Goal: Task Accomplishment & Management: Use online tool/utility

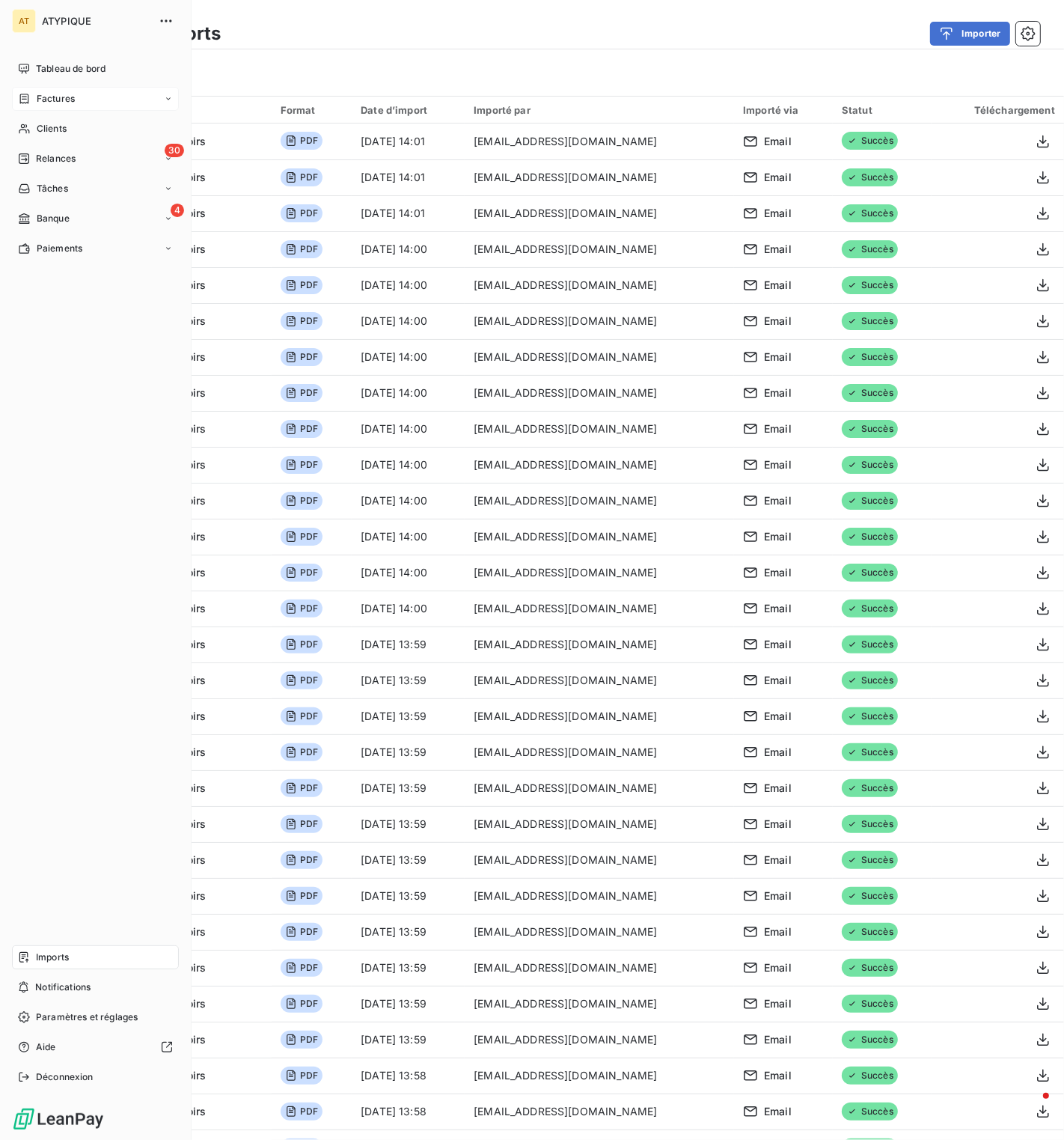
click at [64, 86] on div "Factures" at bounding box center [95, 99] width 167 height 24
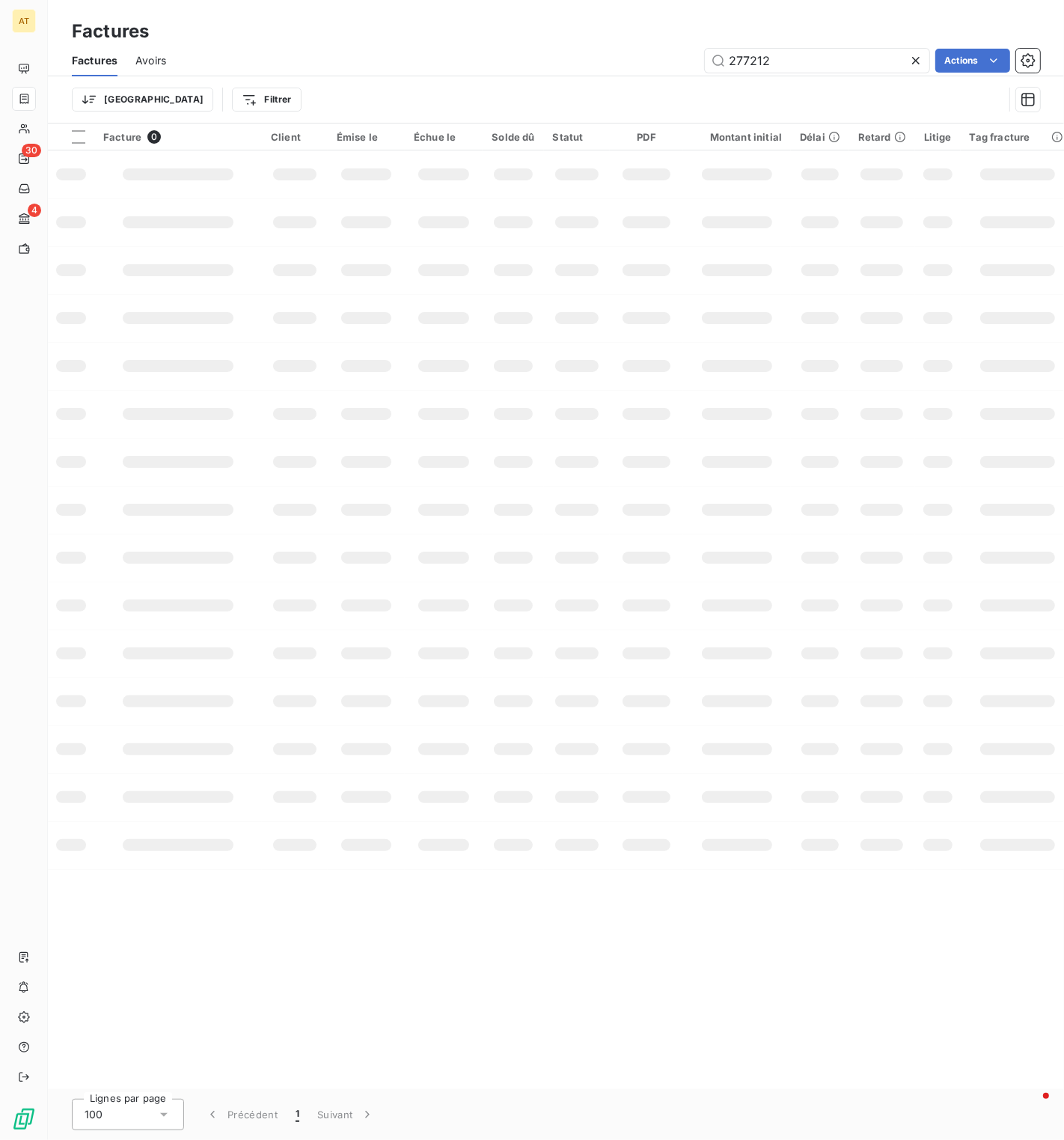
click at [917, 69] on div at bounding box center [919, 61] width 21 height 24
click at [632, 43] on div "Factures" at bounding box center [556, 32] width 1017 height 27
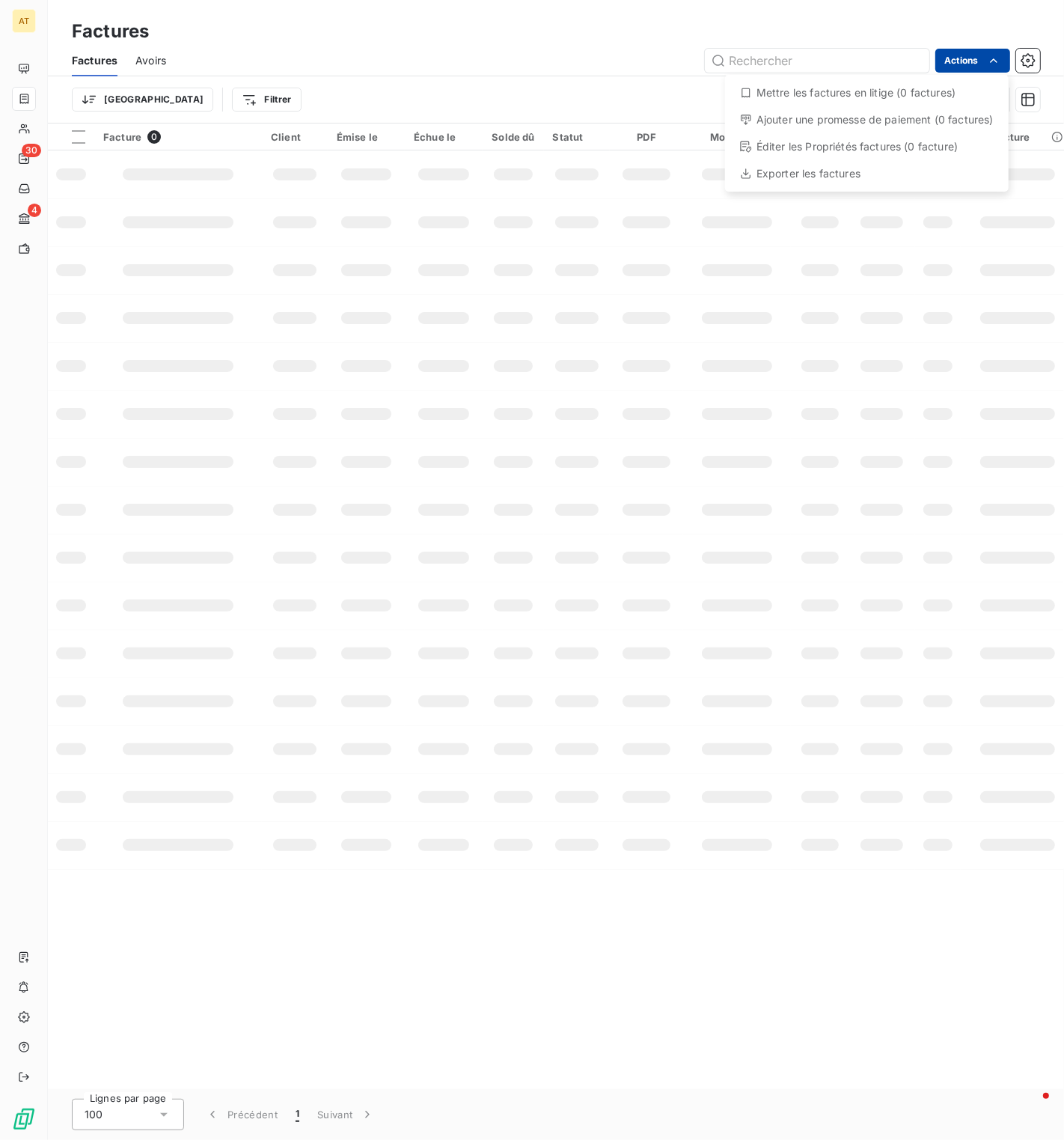
click at [975, 67] on html "AT 30 4 Factures Factures Avoirs Actions Mettre les factures en litige (0 factu…" at bounding box center [532, 570] width 1064 height 1140
click at [936, 24] on html "AT 30 4 Factures Factures Avoirs Actions Mettre les factures en litige (0 factu…" at bounding box center [532, 570] width 1064 height 1140
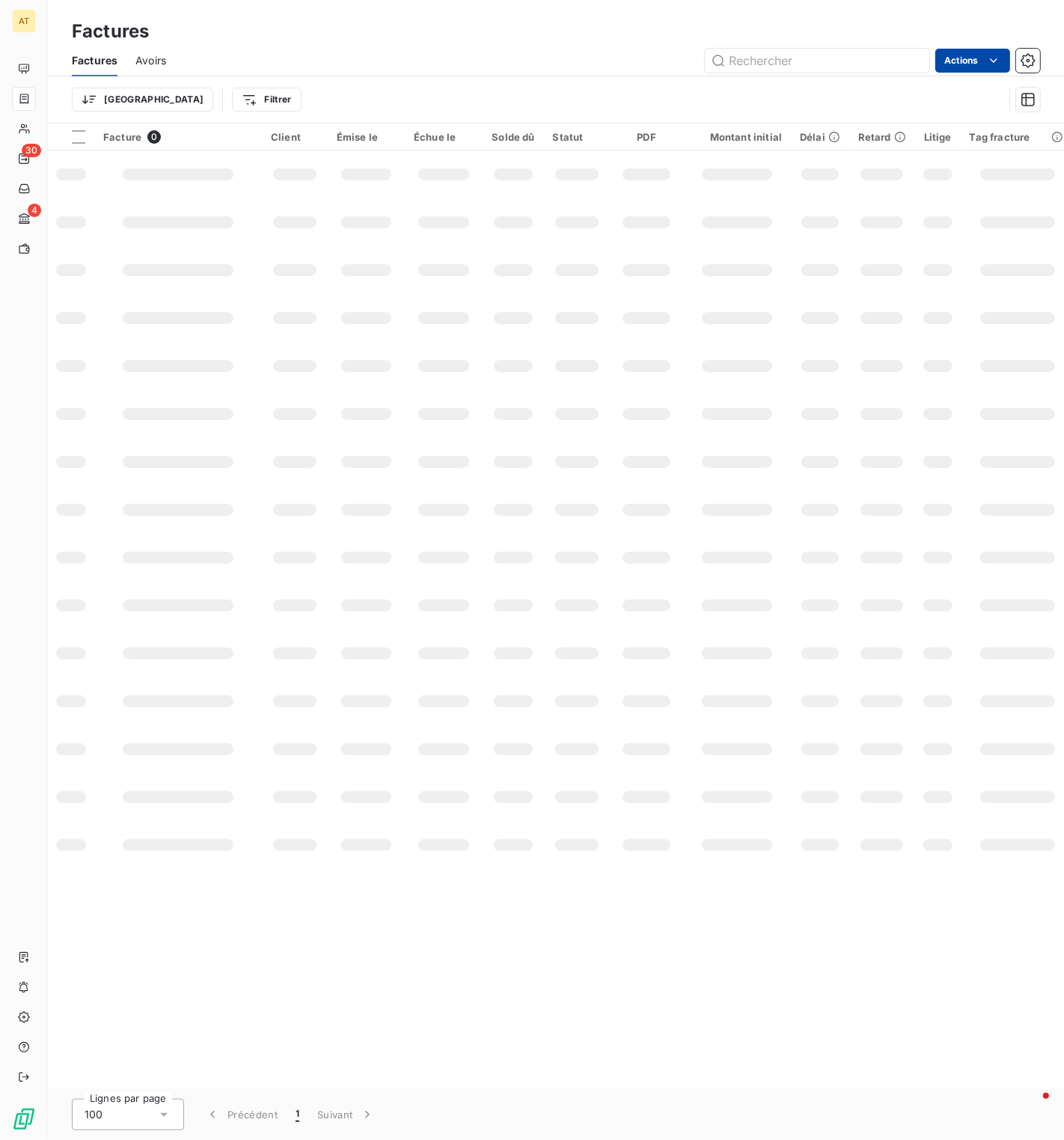
click at [970, 52] on html "AT 30 4 Factures Factures Avoirs Actions Trier Filtrer Facture 0 Client Émise l…" at bounding box center [532, 570] width 1064 height 1140
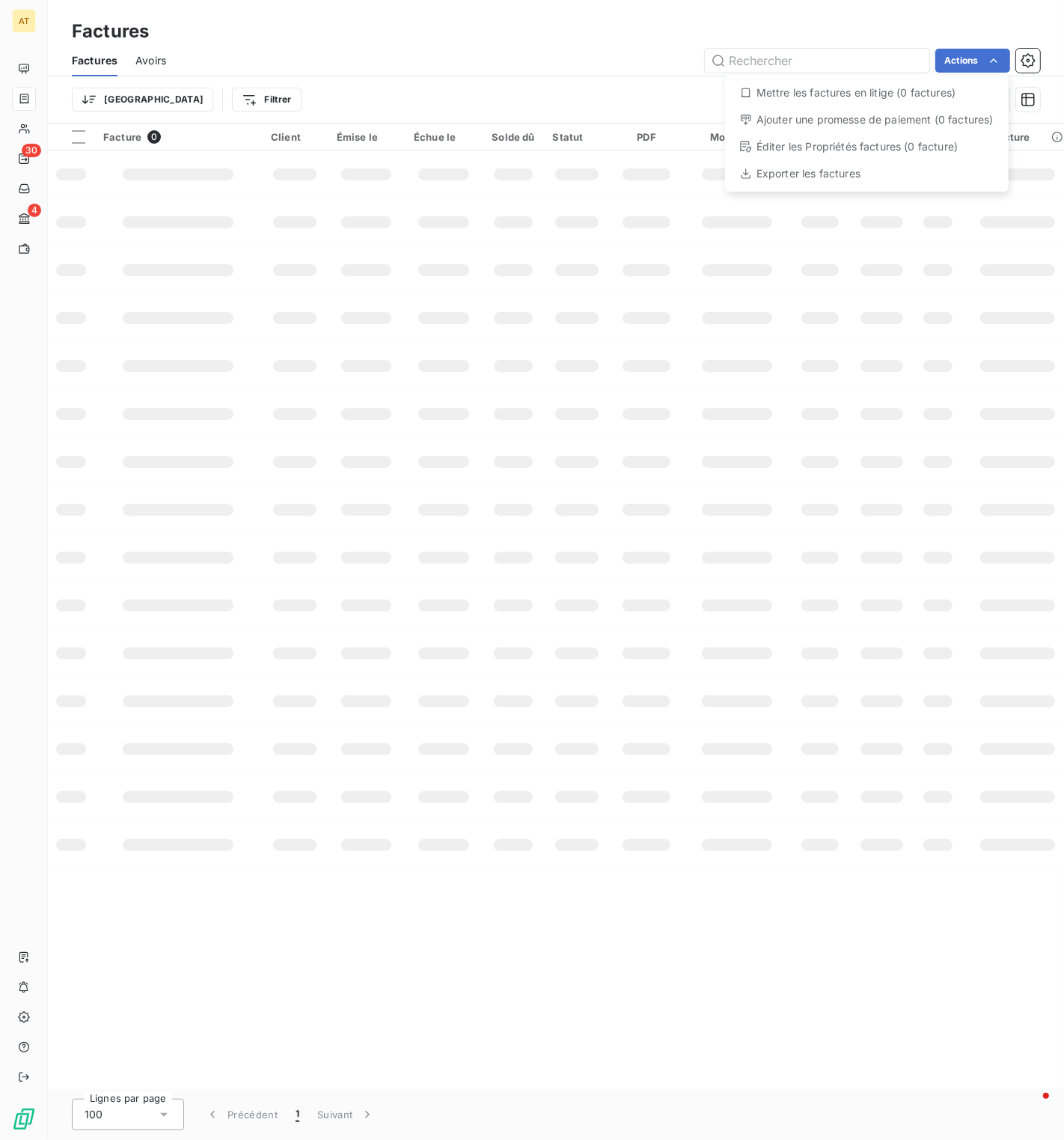
click at [597, 46] on html "AT 30 4 Factures Factures Avoirs Actions Mettre les factures en litige (0 factu…" at bounding box center [532, 570] width 1064 height 1140
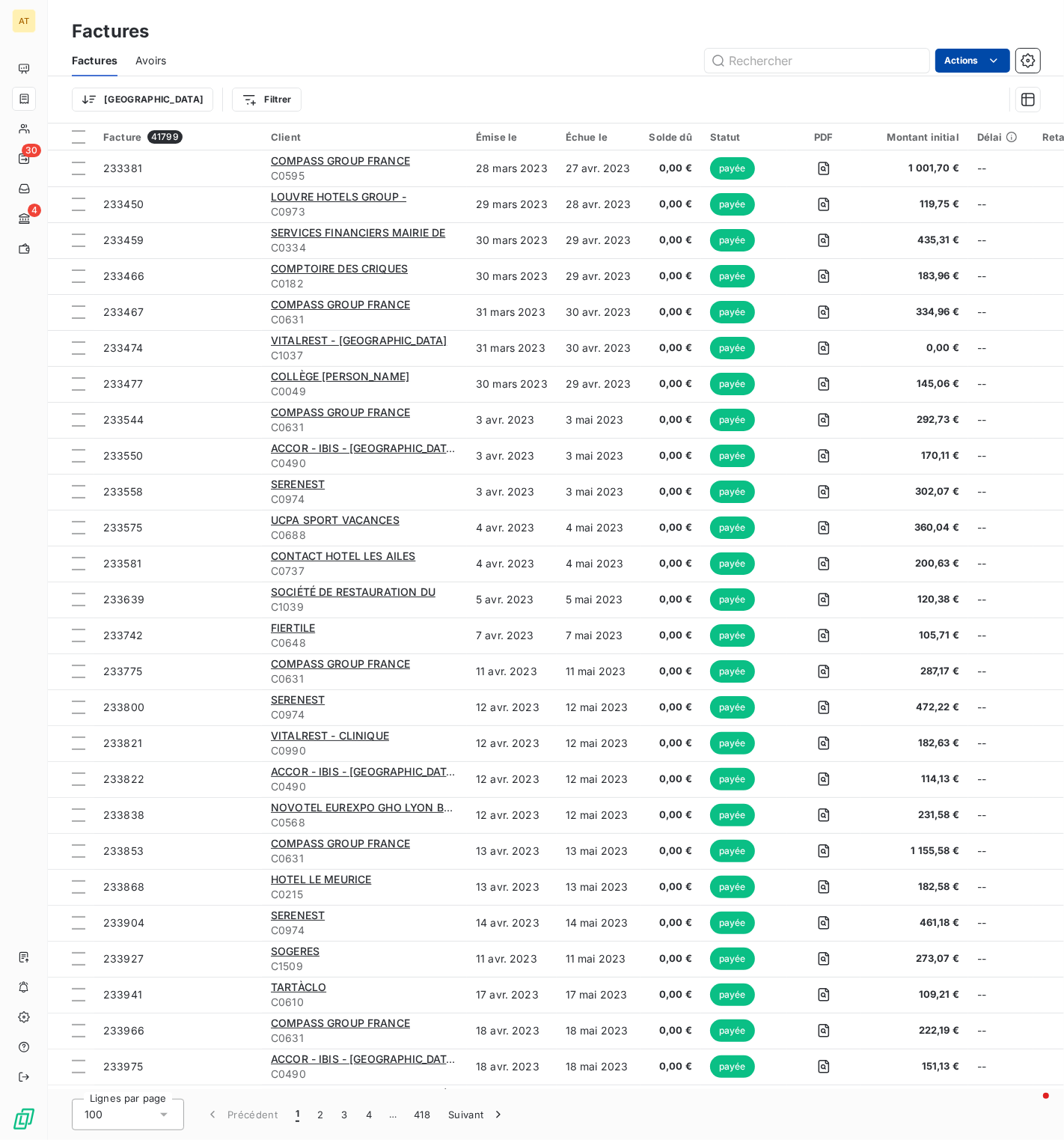
click at [981, 55] on html "AT 30 4 Factures Factures Avoirs Actions Trier Filtrer Facture 41799 Client Émi…" at bounding box center [532, 570] width 1064 height 1140
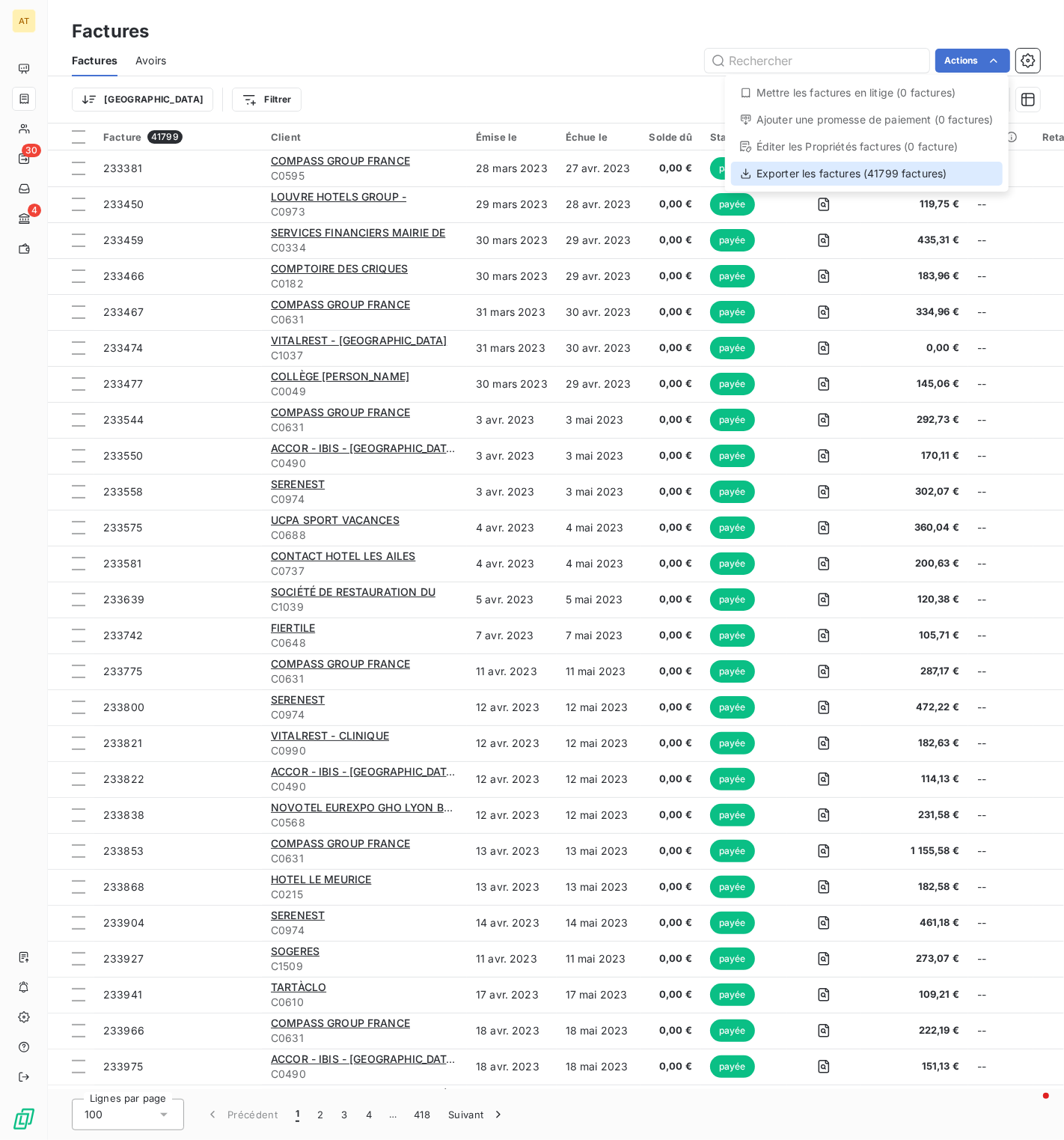
click at [803, 171] on div "Exporter les factures (41799 factures)" at bounding box center [866, 174] width 271 height 24
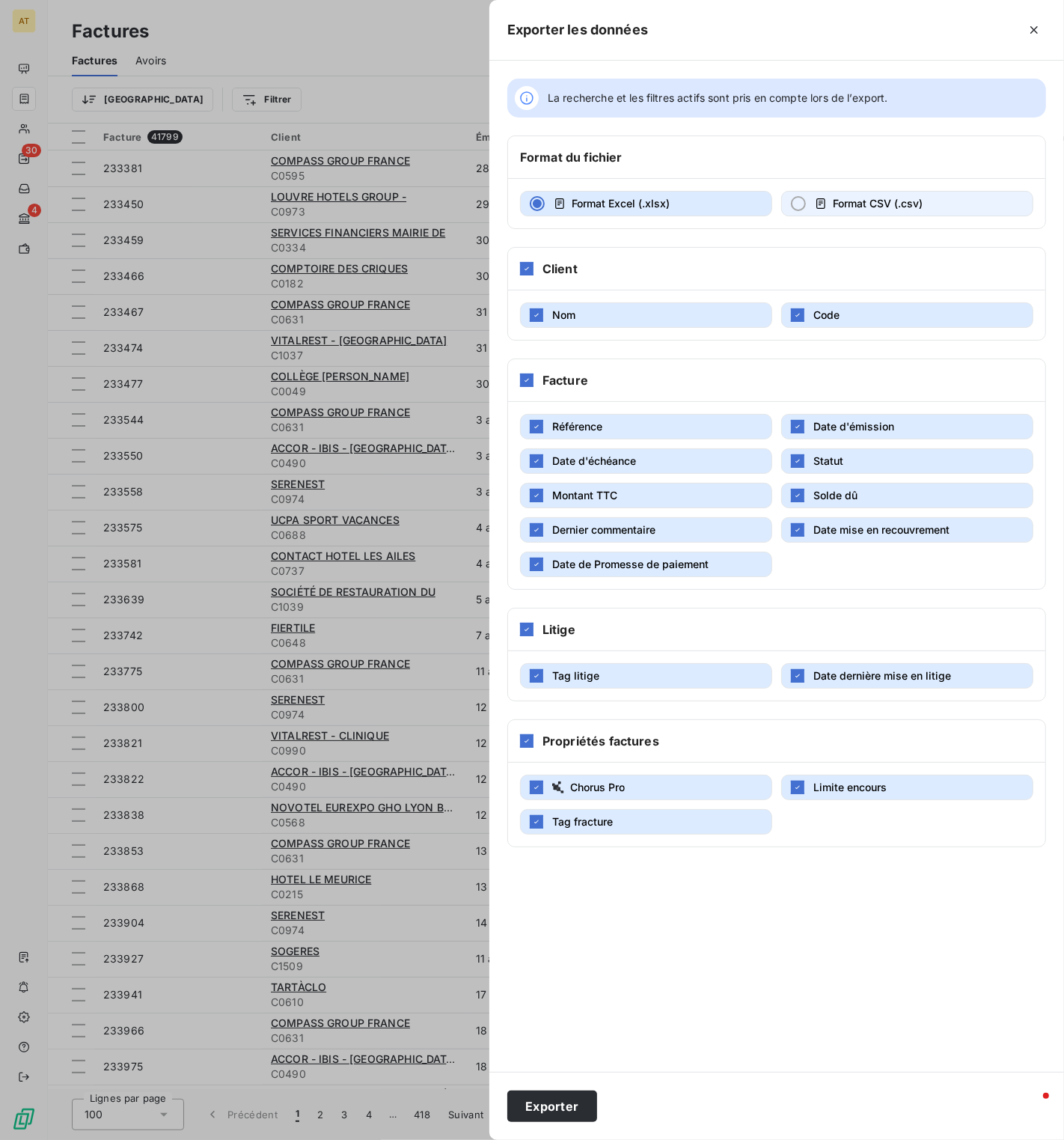
click at [856, 199] on span "Format CSV (.csv)" at bounding box center [878, 203] width 89 height 13
click at [547, 1107] on button "Exporter" at bounding box center [552, 1106] width 89 height 32
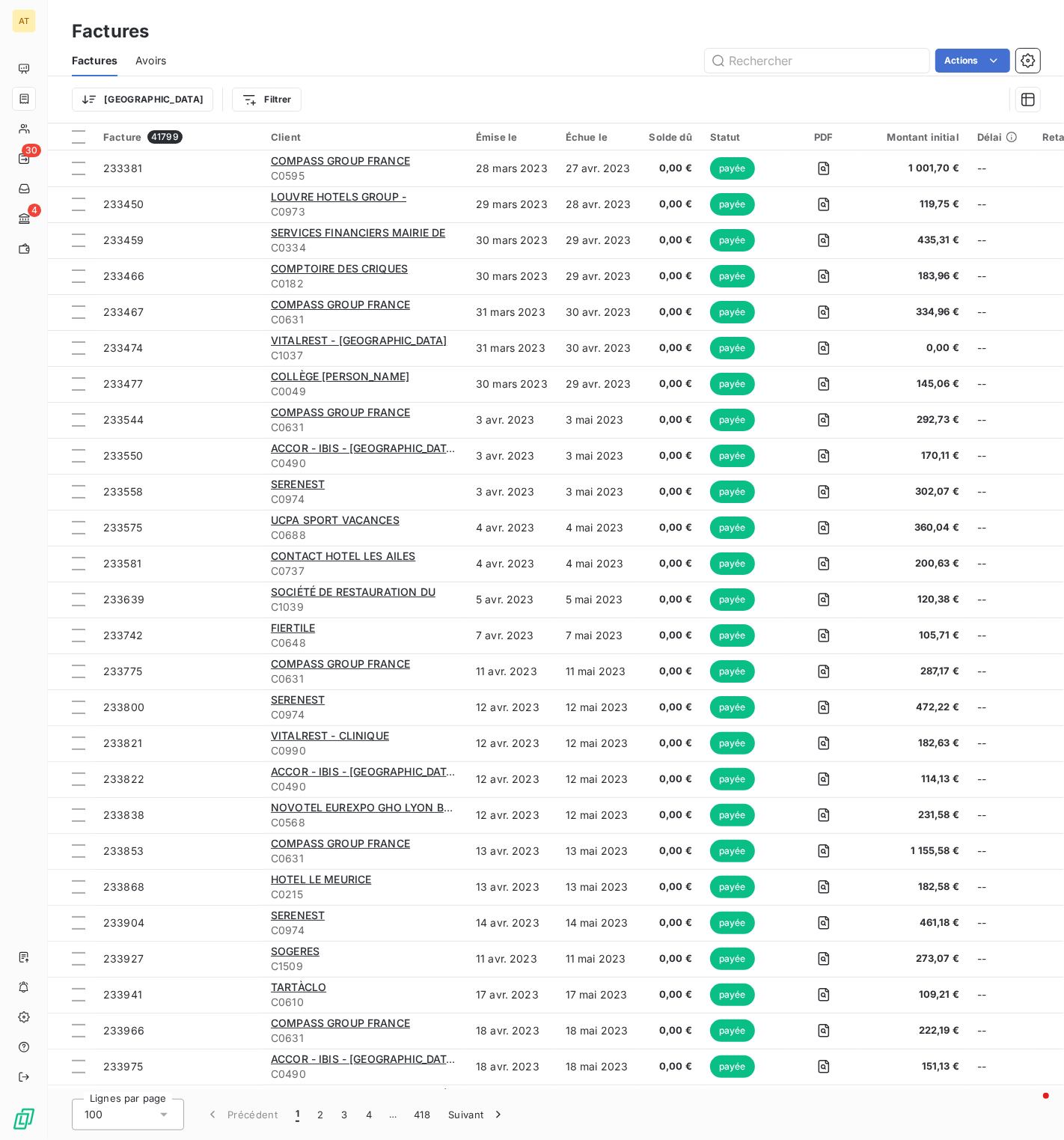
click at [403, 71] on div "Actions" at bounding box center [612, 61] width 856 height 24
